Goal: Transaction & Acquisition: Purchase product/service

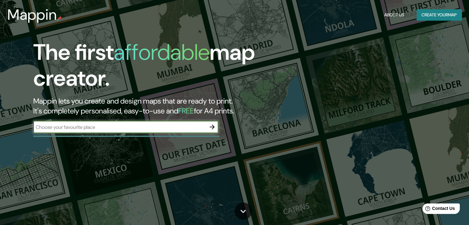
click at [441, 16] on button "Create your map" at bounding box center [439, 14] width 45 height 11
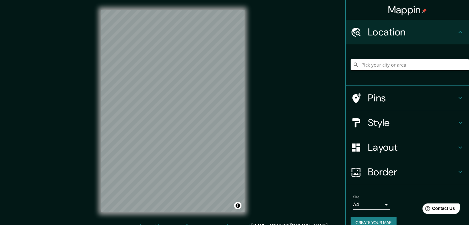
click at [390, 123] on h4 "Style" at bounding box center [412, 123] width 89 height 12
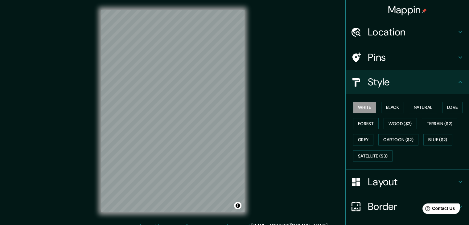
click at [391, 187] on h4 "Layout" at bounding box center [412, 182] width 89 height 12
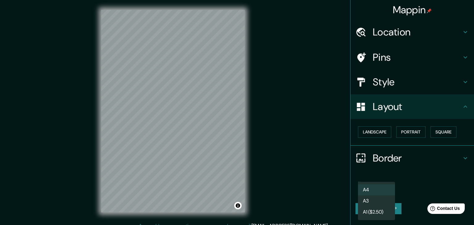
click at [376, 189] on body "Mappin Location Pins Style Layout Landscape Portrait Square Border Choose a bor…" at bounding box center [237, 112] width 474 height 225
click at [436, 163] on div at bounding box center [237, 112] width 474 height 225
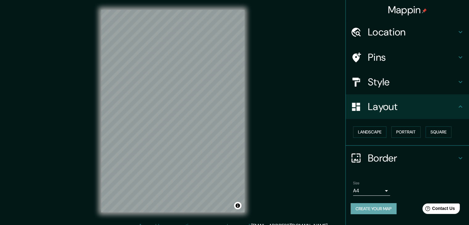
click at [368, 209] on button "Create your map" at bounding box center [374, 208] width 46 height 11
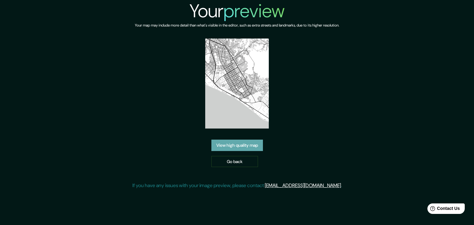
click at [253, 141] on link "View high quality map" at bounding box center [237, 145] width 52 height 11
